Goal: Task Accomplishment & Management: Complete application form

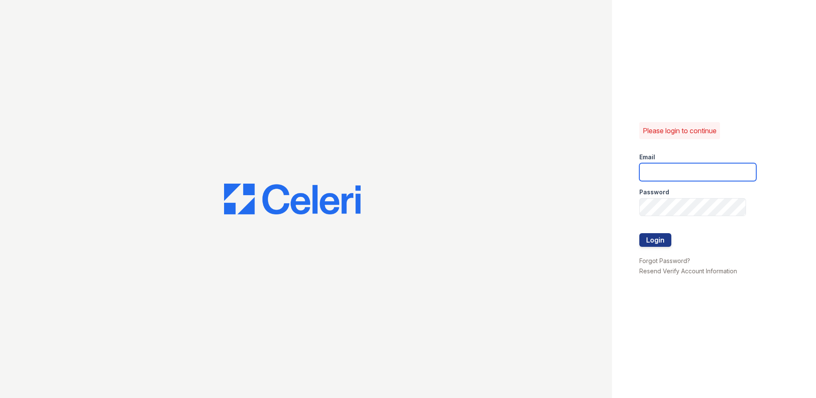
click at [657, 166] on input "email" at bounding box center [697, 172] width 117 height 18
type input "[EMAIL_ADDRESS][DOMAIN_NAME]"
click at [639, 233] on button "Login" at bounding box center [655, 240] width 32 height 14
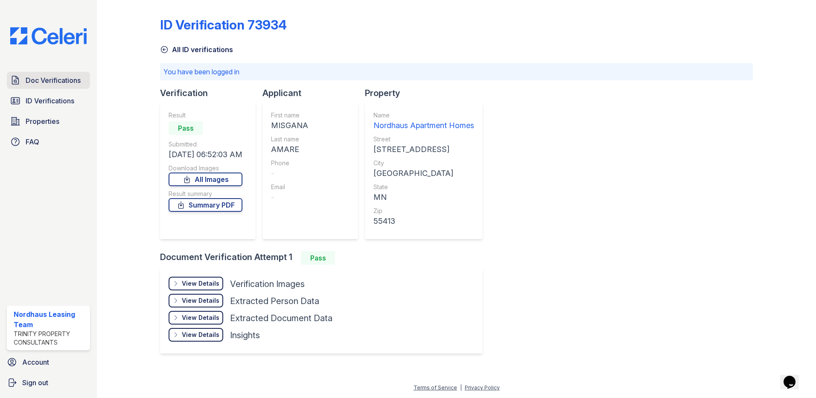
drag, startPoint x: 65, startPoint y: 79, endPoint x: 72, endPoint y: 82, distance: 7.8
click at [65, 79] on span "Doc Verifications" at bounding box center [53, 80] width 55 height 10
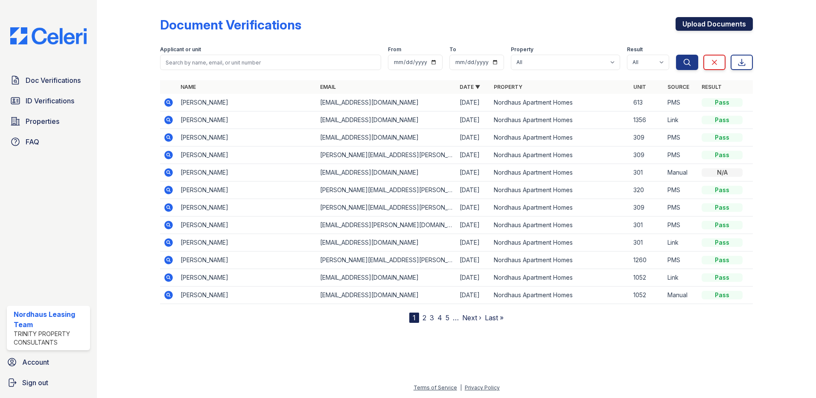
click at [728, 26] on link "Upload Documents" at bounding box center [714, 24] width 77 height 14
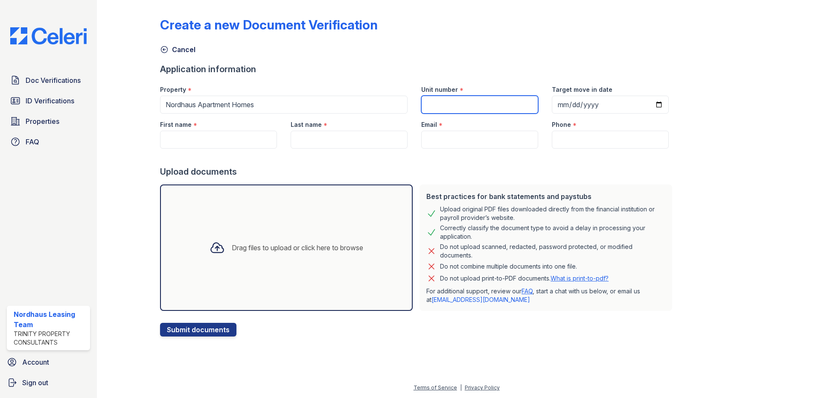
click at [480, 103] on input "Unit number" at bounding box center [479, 105] width 117 height 18
type input "957"
click at [577, 100] on input "Target move in date" at bounding box center [610, 105] width 117 height 18
click at [641, 102] on input "Target move in date" at bounding box center [610, 105] width 117 height 18
click at [644, 103] on input "Target move in date" at bounding box center [610, 105] width 117 height 18
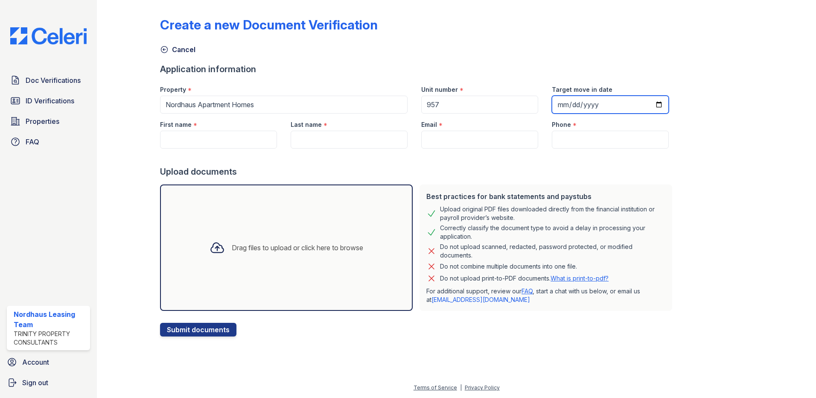
click at [644, 104] on input "[DATE]" at bounding box center [610, 105] width 117 height 18
type input "[DATE]"
click at [437, 141] on input "Email" at bounding box center [479, 140] width 117 height 18
type input "[EMAIL_ADDRESS][DOMAIN_NAME]"
type input "Gabriella"
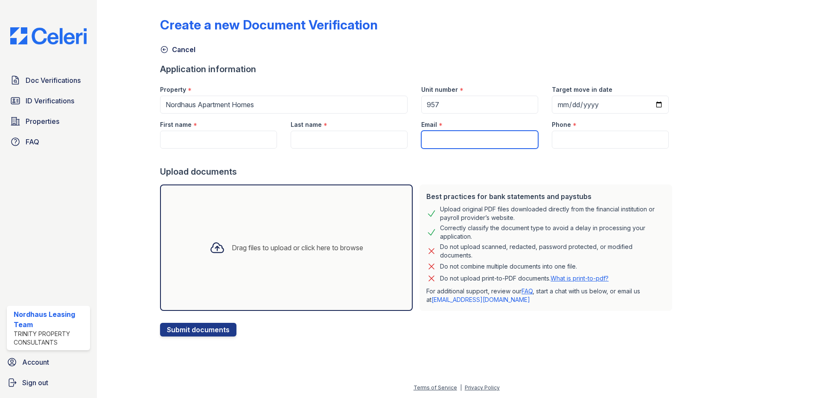
type input "[PERSON_NAME]"
type input "6123248790"
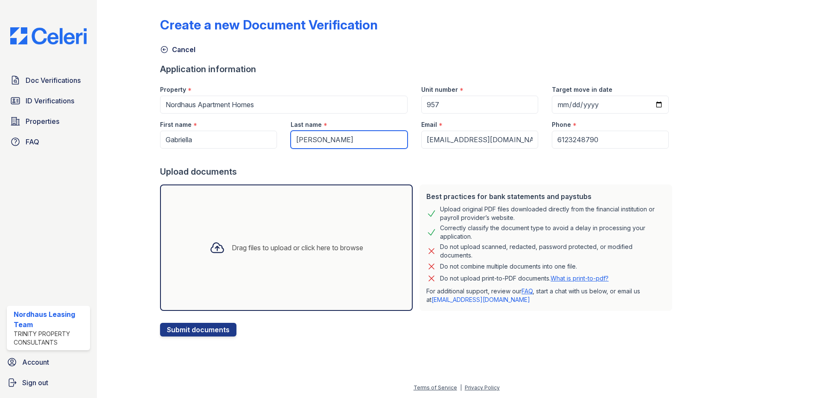
drag, startPoint x: 340, startPoint y: 143, endPoint x: 185, endPoint y: 134, distance: 155.1
click at [185, 134] on div "First name * Gabriella Last name * [PERSON_NAME] Email * [EMAIL_ADDRESS][DOMAIN…" at bounding box center [414, 131] width 522 height 35
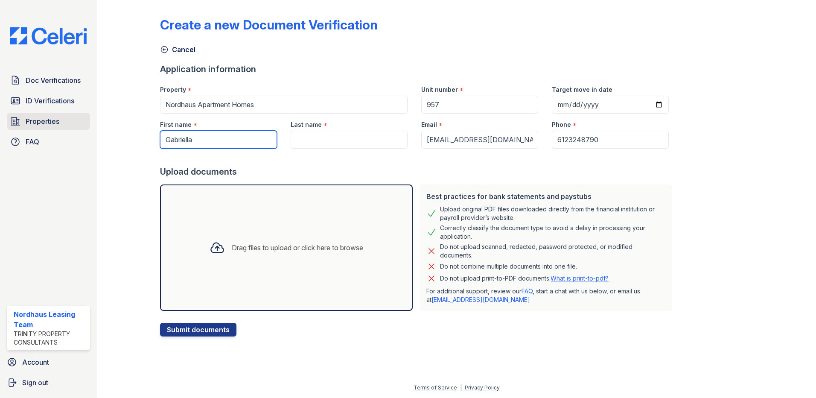
drag, startPoint x: 186, startPoint y: 136, endPoint x: 74, endPoint y: 122, distance: 112.7
click at [111, 123] on div "Create a new Document Verification Cancel Application information Property * No…" at bounding box center [457, 175] width 692 height 350
click at [200, 130] on div "First name *" at bounding box center [218, 122] width 117 height 17
click at [200, 135] on input "First name" at bounding box center [218, 140] width 117 height 18
paste input "[PERSON_NAME]"
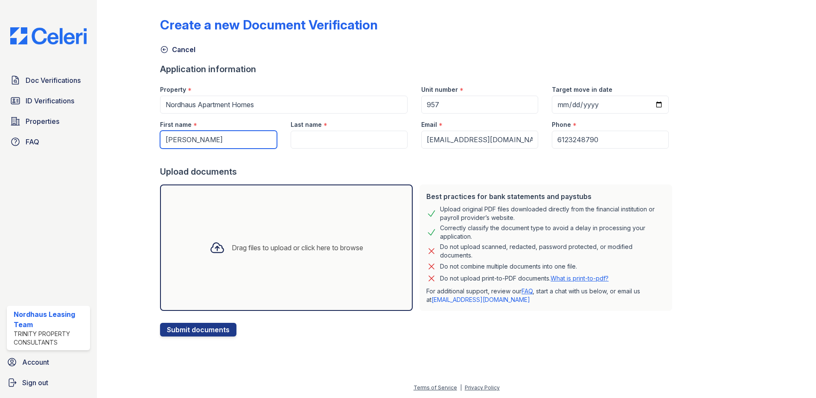
drag, startPoint x: 234, startPoint y: 142, endPoint x: 208, endPoint y: 141, distance: 26.5
click at [208, 141] on input "[PERSON_NAME]" at bounding box center [218, 140] width 117 height 18
drag, startPoint x: 204, startPoint y: 140, endPoint x: 126, endPoint y: 138, distance: 77.7
click at [126, 138] on div "Create a new Document Verification Cancel Application information Property * No…" at bounding box center [457, 175] width 692 height 350
click at [209, 143] on input "[PERSON_NAME]" at bounding box center [218, 140] width 117 height 18
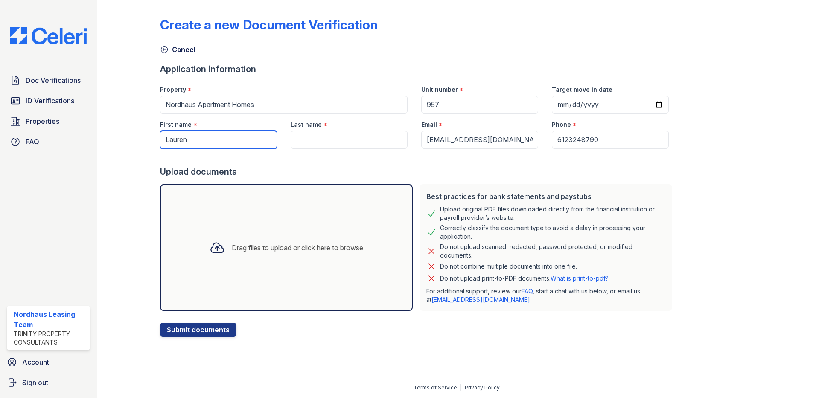
type input "Lauren"
click at [302, 139] on input "Last name" at bounding box center [349, 140] width 117 height 18
paste input "[PERSON_NAME]"
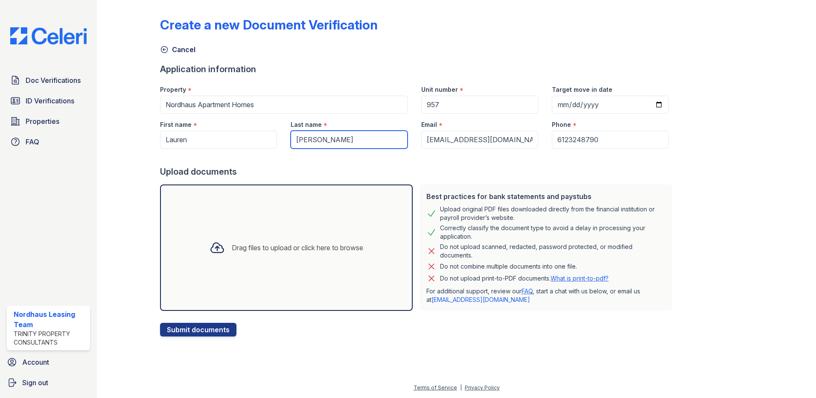
type input "[PERSON_NAME]"
click at [230, 268] on div "Drag files to upload or click here to browse" at bounding box center [286, 247] width 253 height 126
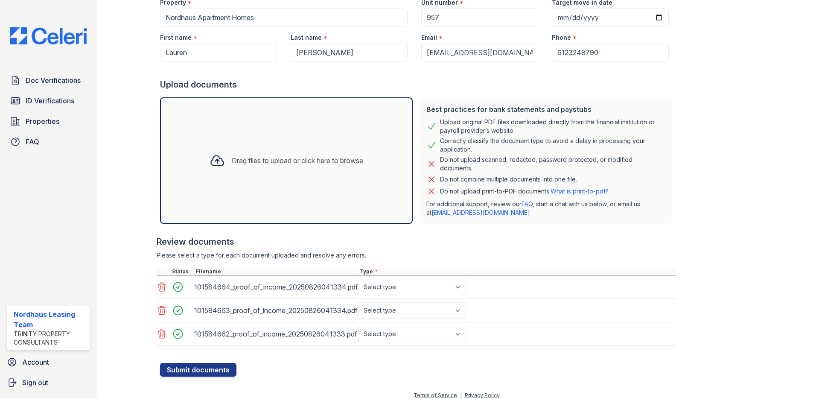
scroll to position [95, 0]
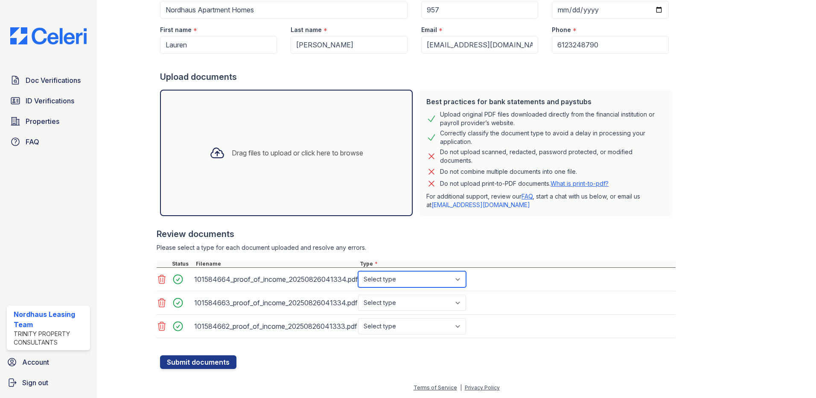
click at [400, 277] on select "Select type Paystub Bank Statement Offer Letter Tax Documents Benefit Award Let…" at bounding box center [412, 279] width 108 height 16
drag, startPoint x: 399, startPoint y: 300, endPoint x: 404, endPoint y: 296, distance: 6.6
click at [399, 300] on select "Select type Paystub Bank Statement Offer Letter Tax Documents Benefit Award Let…" at bounding box center [412, 302] width 108 height 16
click at [358, 294] on select "Select type Paystub Bank Statement Offer Letter Tax Documents Benefit Award Let…" at bounding box center [412, 302] width 108 height 16
click at [400, 284] on select "Select type Paystub Bank Statement Offer Letter Tax Documents Benefit Award Let…" at bounding box center [412, 279] width 108 height 16
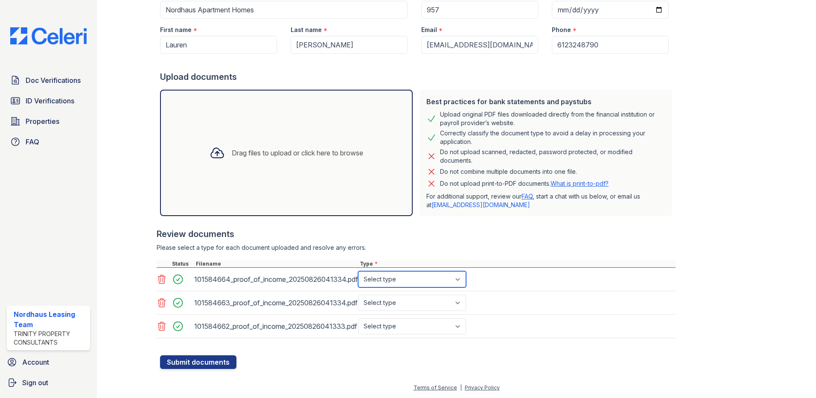
select select "paystub"
click at [358, 271] on select "Select type Paystub Bank Statement Offer Letter Tax Documents Benefit Award Let…" at bounding box center [412, 279] width 108 height 16
click at [402, 306] on select "Select type Paystub Bank Statement Offer Letter Tax Documents Benefit Award Let…" at bounding box center [412, 302] width 108 height 16
select select "paystub"
click at [358, 294] on select "Select type Paystub Bank Statement Offer Letter Tax Documents Benefit Award Let…" at bounding box center [412, 302] width 108 height 16
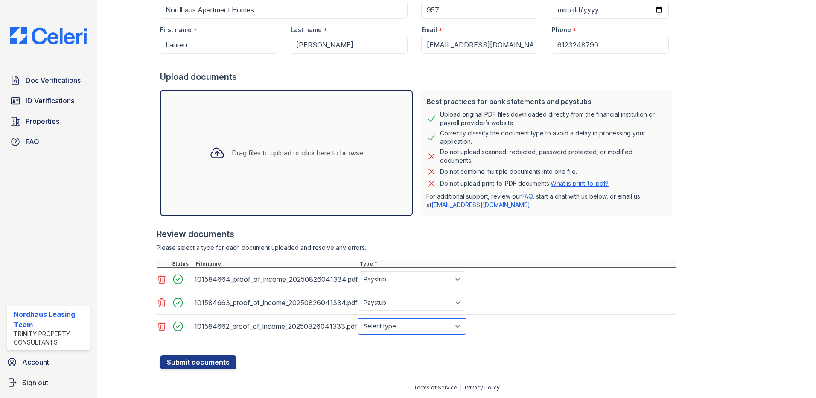
click at [403, 322] on select "Select type Paystub Bank Statement Offer Letter Tax Documents Benefit Award Let…" at bounding box center [412, 326] width 108 height 16
select select "paystub"
click at [358, 318] on select "Select type Paystub Bank Statement Offer Letter Tax Documents Benefit Award Let…" at bounding box center [412, 326] width 108 height 16
click at [218, 365] on button "Submit documents" at bounding box center [198, 362] width 76 height 14
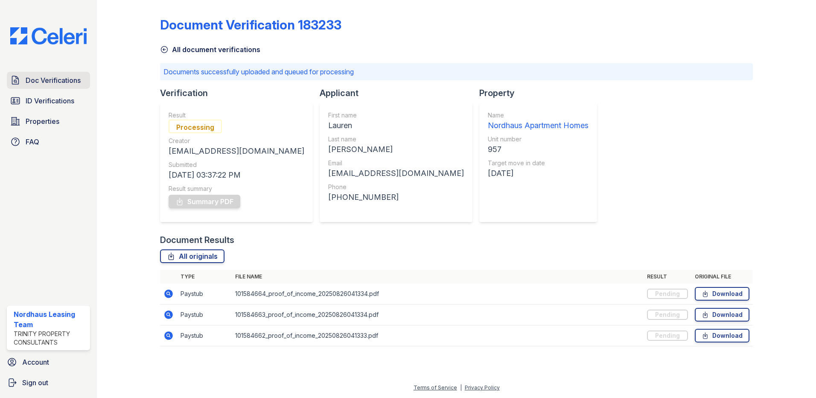
click at [63, 84] on span "Doc Verifications" at bounding box center [53, 80] width 55 height 10
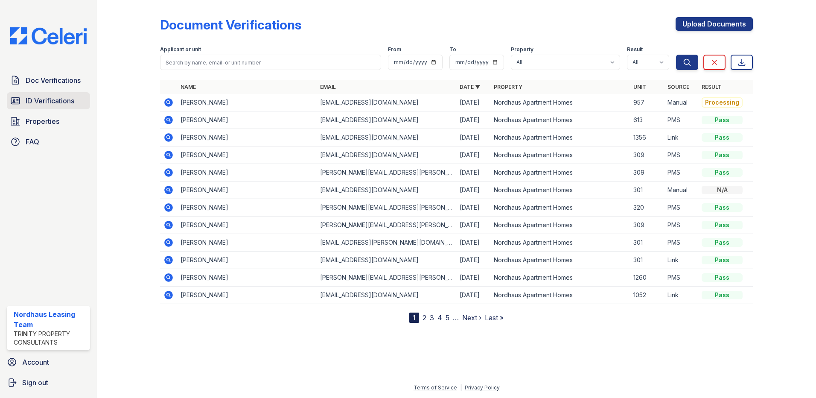
click at [50, 99] on span "ID Verifications" at bounding box center [50, 101] width 49 height 10
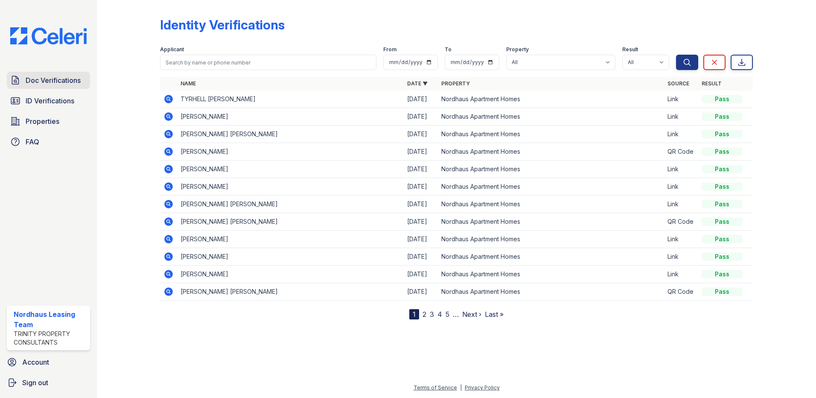
click at [55, 76] on span "Doc Verifications" at bounding box center [53, 80] width 55 height 10
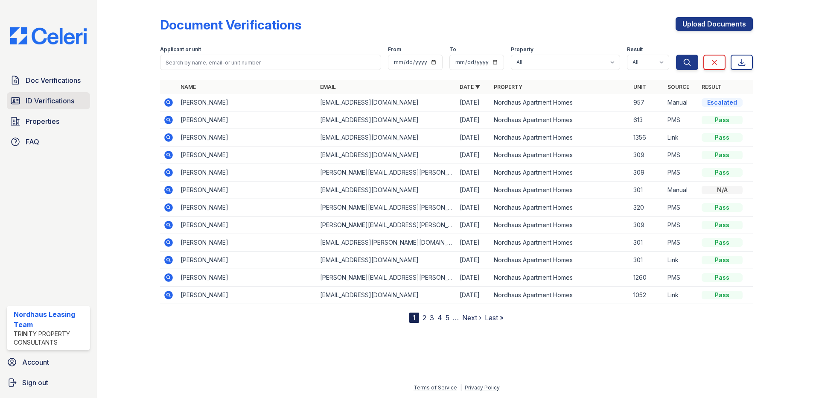
click at [48, 103] on span "ID Verifications" at bounding box center [50, 101] width 49 height 10
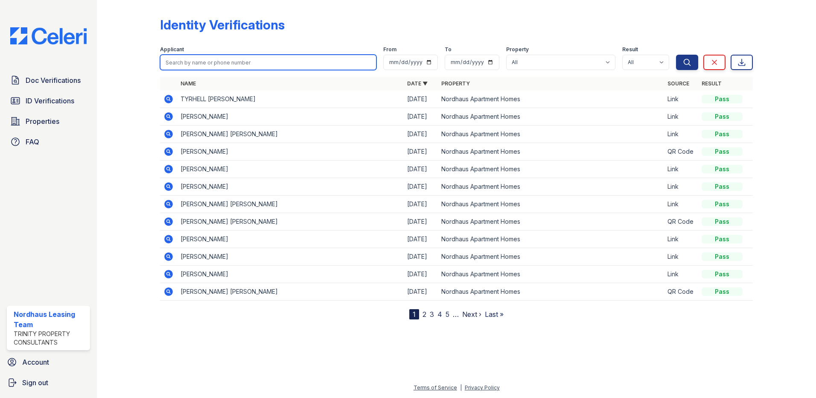
click at [257, 64] on input "search" at bounding box center [268, 62] width 216 height 15
type input "lauren"
click at [676, 55] on button "Search" at bounding box center [687, 62] width 22 height 15
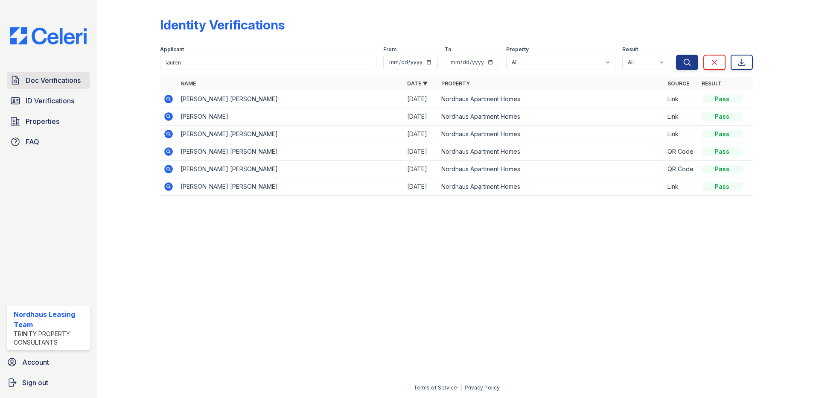
click at [43, 79] on span "Doc Verifications" at bounding box center [53, 80] width 55 height 10
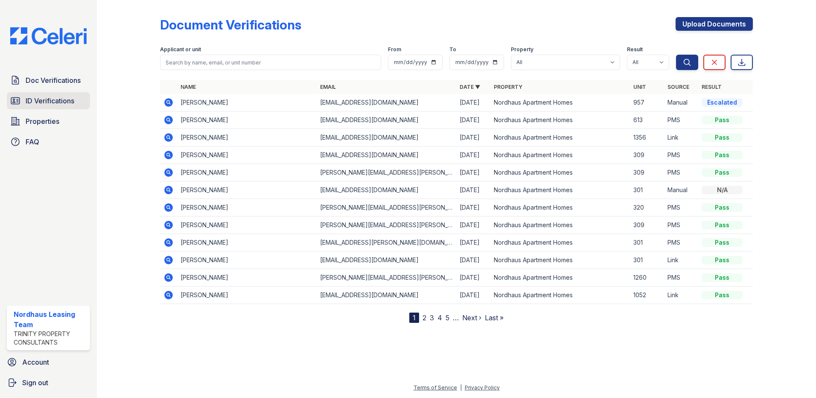
click at [73, 105] on span "ID Verifications" at bounding box center [50, 101] width 49 height 10
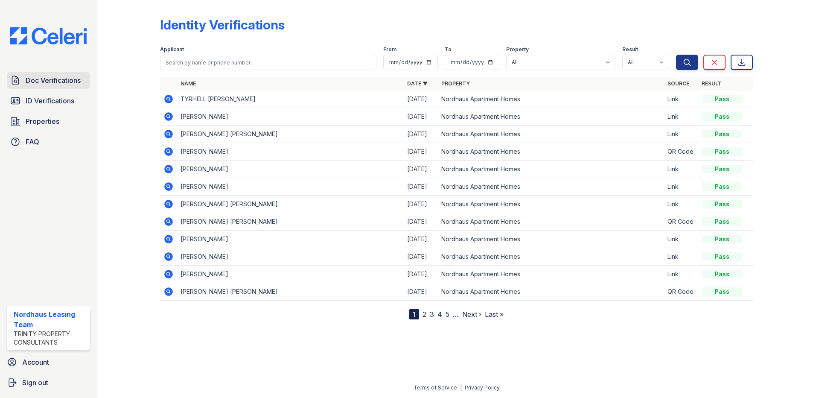
click at [71, 74] on link "Doc Verifications" at bounding box center [48, 80] width 83 height 17
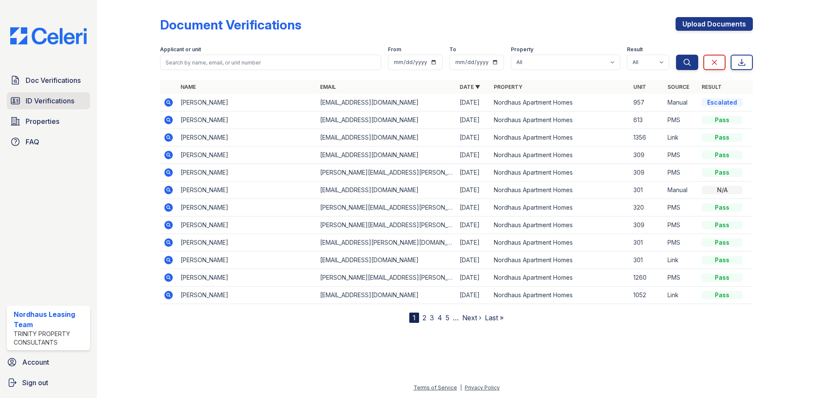
click at [49, 96] on span "ID Verifications" at bounding box center [50, 101] width 49 height 10
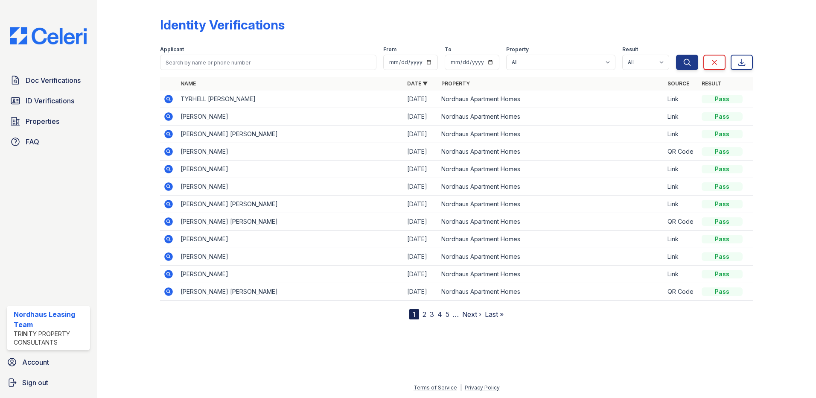
click at [49, 78] on span "Doc Verifications" at bounding box center [53, 80] width 55 height 10
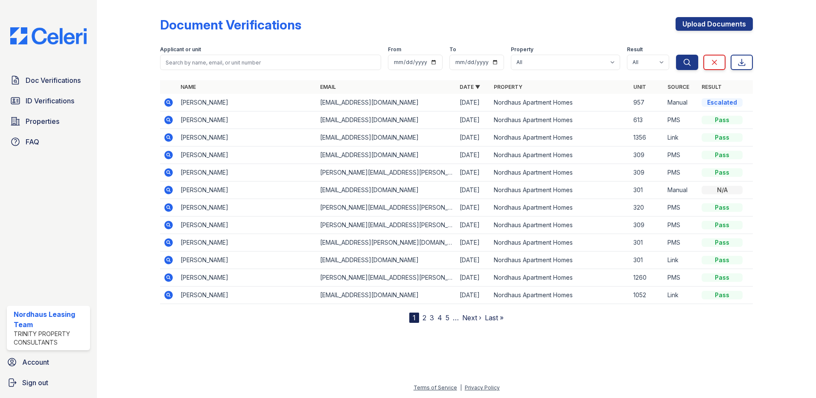
click at [225, 98] on td "[PERSON_NAME]" at bounding box center [247, 102] width 140 height 17
click at [166, 104] on icon at bounding box center [168, 102] width 9 height 9
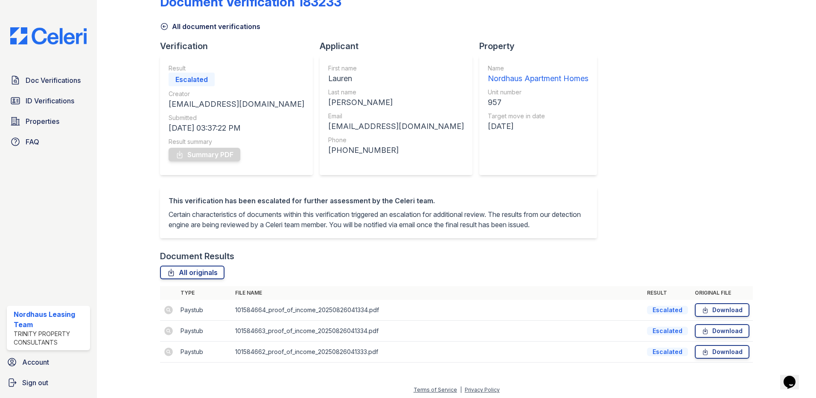
scroll to position [35, 0]
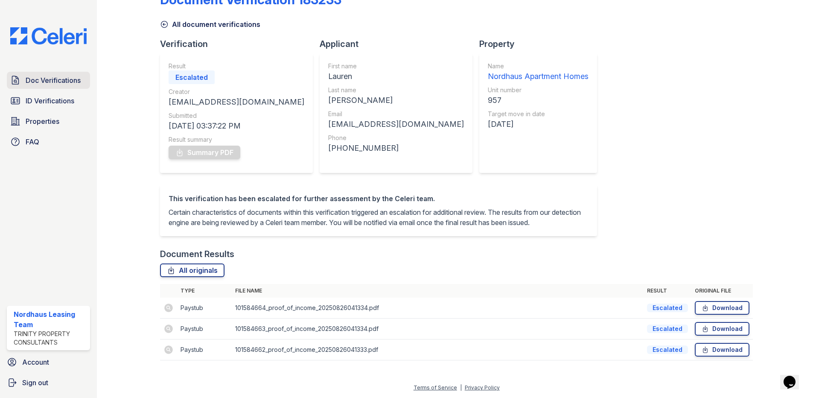
click at [67, 76] on span "Doc Verifications" at bounding box center [53, 80] width 55 height 10
drag, startPoint x: 63, startPoint y: 87, endPoint x: 63, endPoint y: 94, distance: 7.3
click at [63, 87] on link "Doc Verifications" at bounding box center [48, 80] width 83 height 17
click at [62, 99] on span "ID Verifications" at bounding box center [50, 101] width 49 height 10
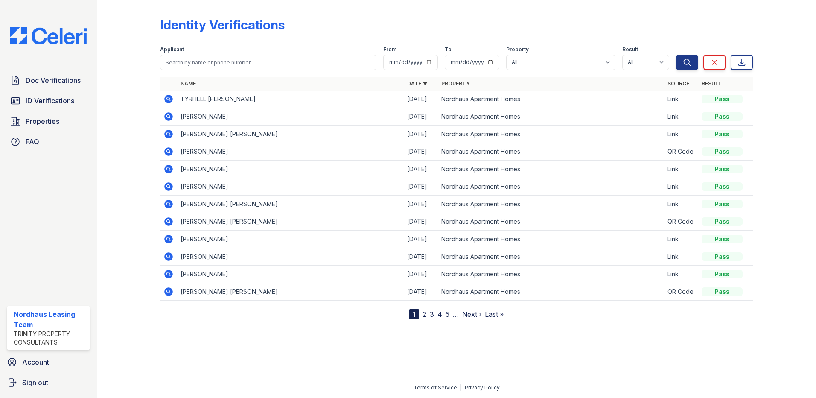
click at [63, 91] on div "Doc Verifications ID Verifications Properties FAQ" at bounding box center [48, 111] width 90 height 79
click at [61, 83] on span "Doc Verifications" at bounding box center [53, 80] width 55 height 10
